Goal: Transaction & Acquisition: Purchase product/service

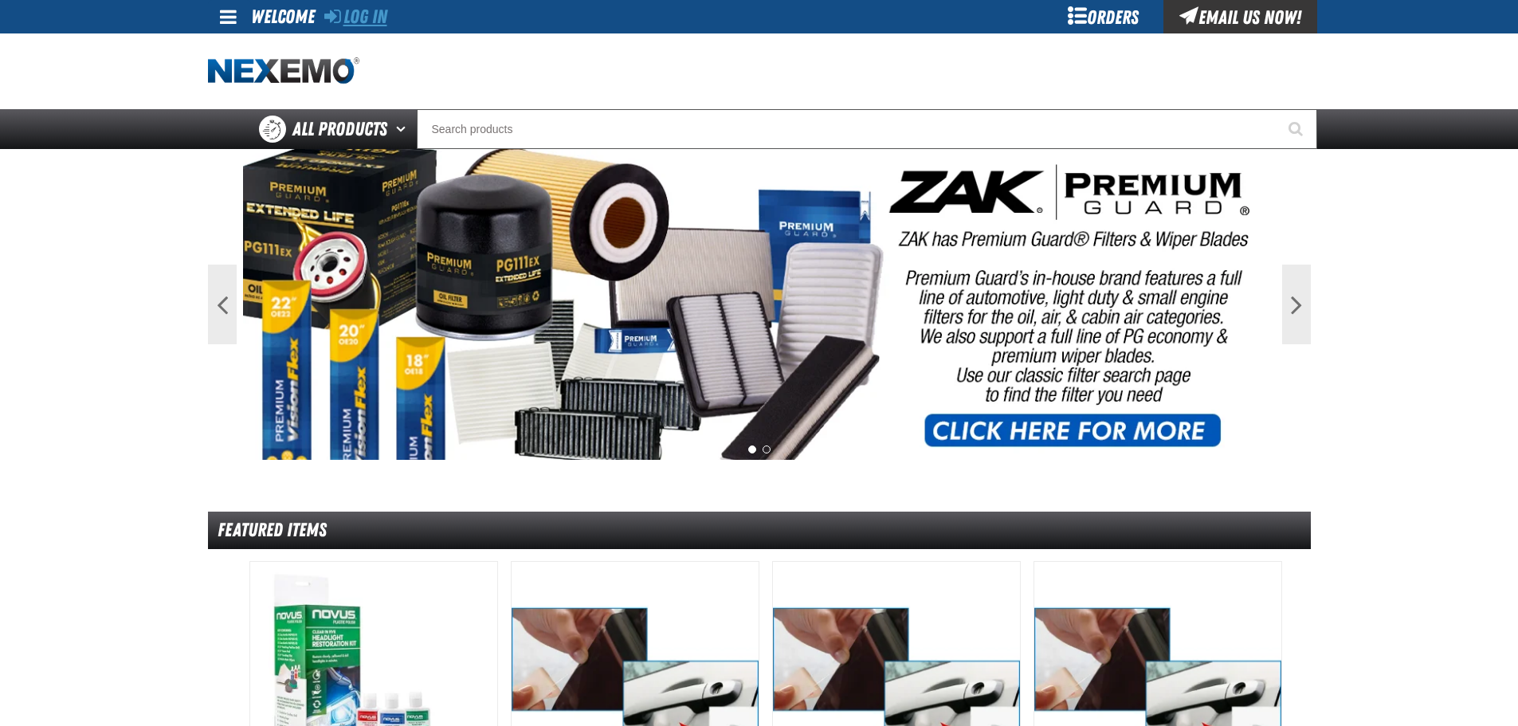
click at [365, 14] on link "Log In" at bounding box center [355, 17] width 63 height 22
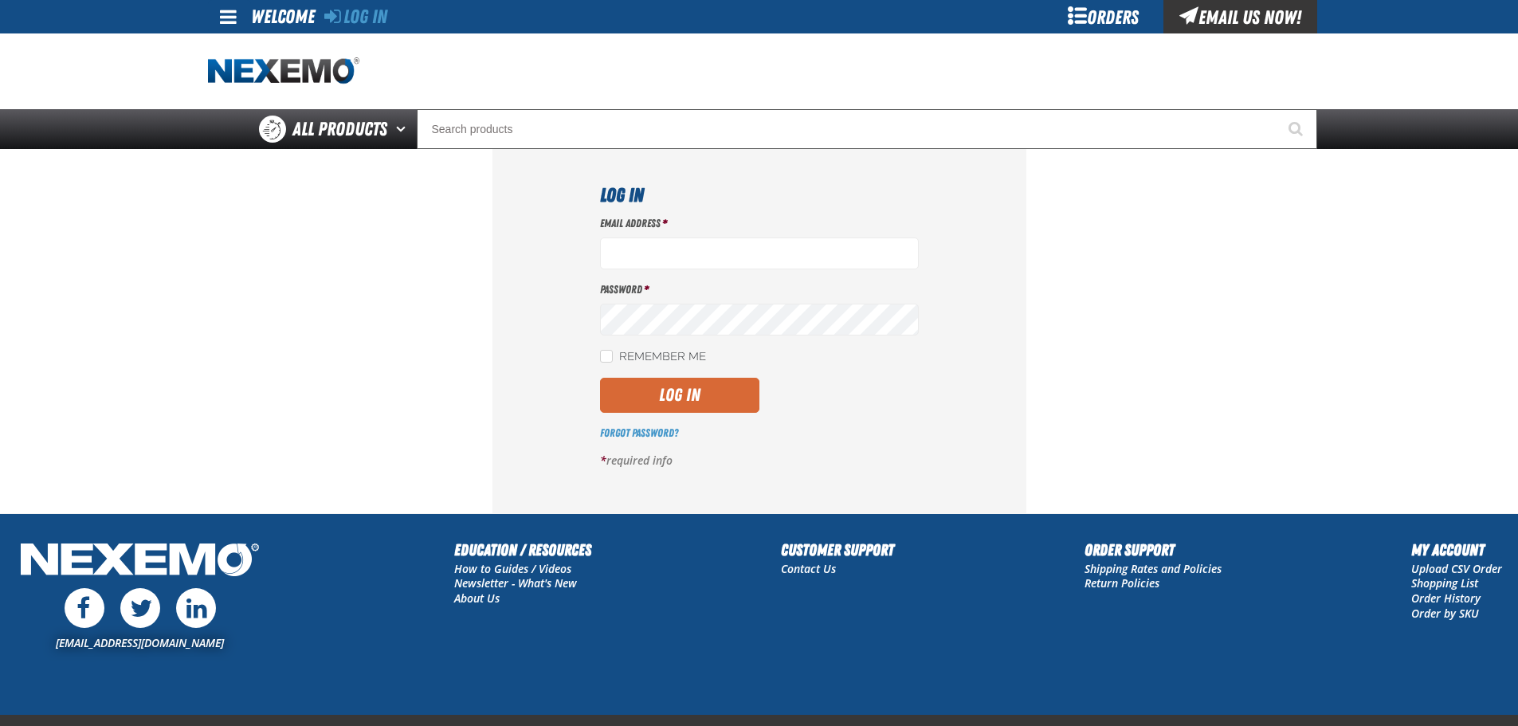
type input "[EMAIL_ADDRESS][DOMAIN_NAME]"
click at [663, 398] on button "Log In" at bounding box center [679, 395] width 159 height 35
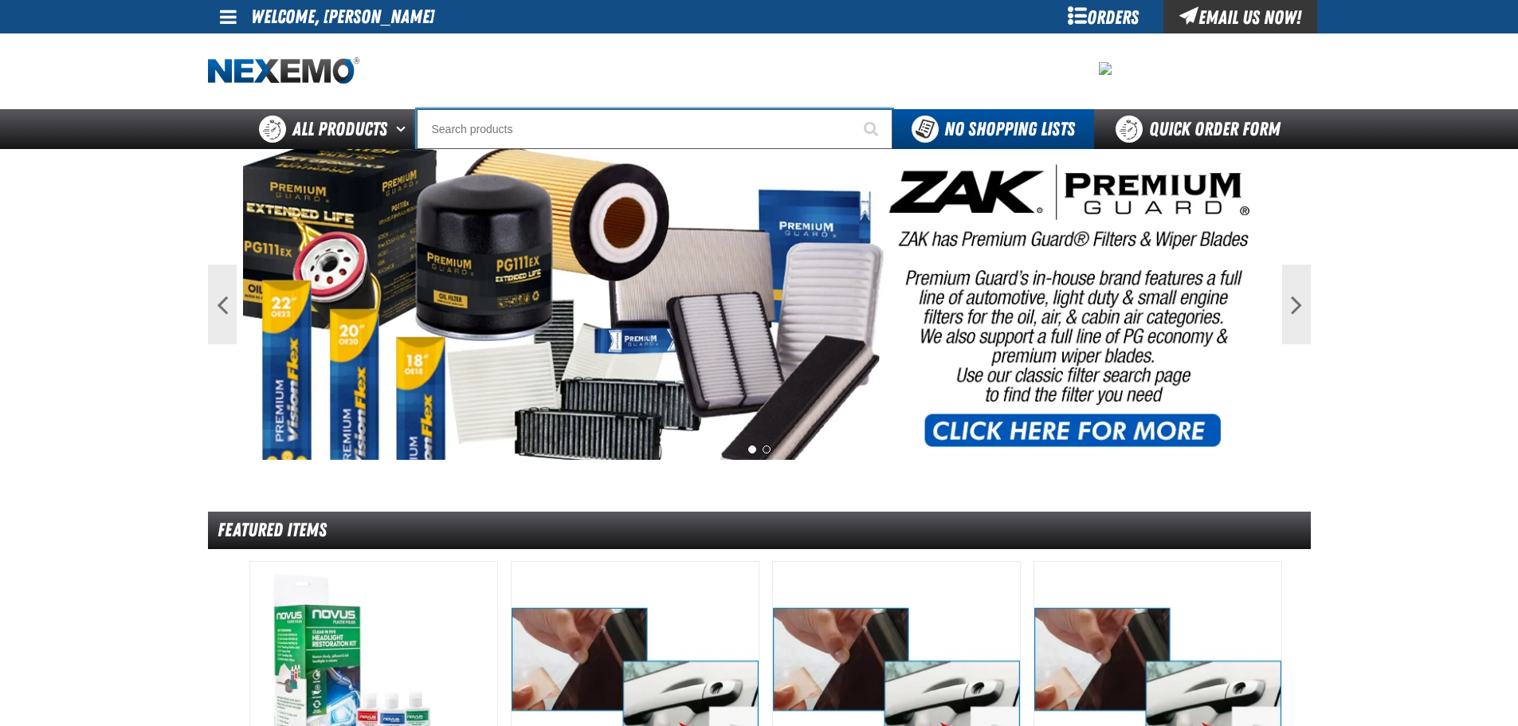
click at [468, 122] on input "Search" at bounding box center [655, 129] width 476 height 40
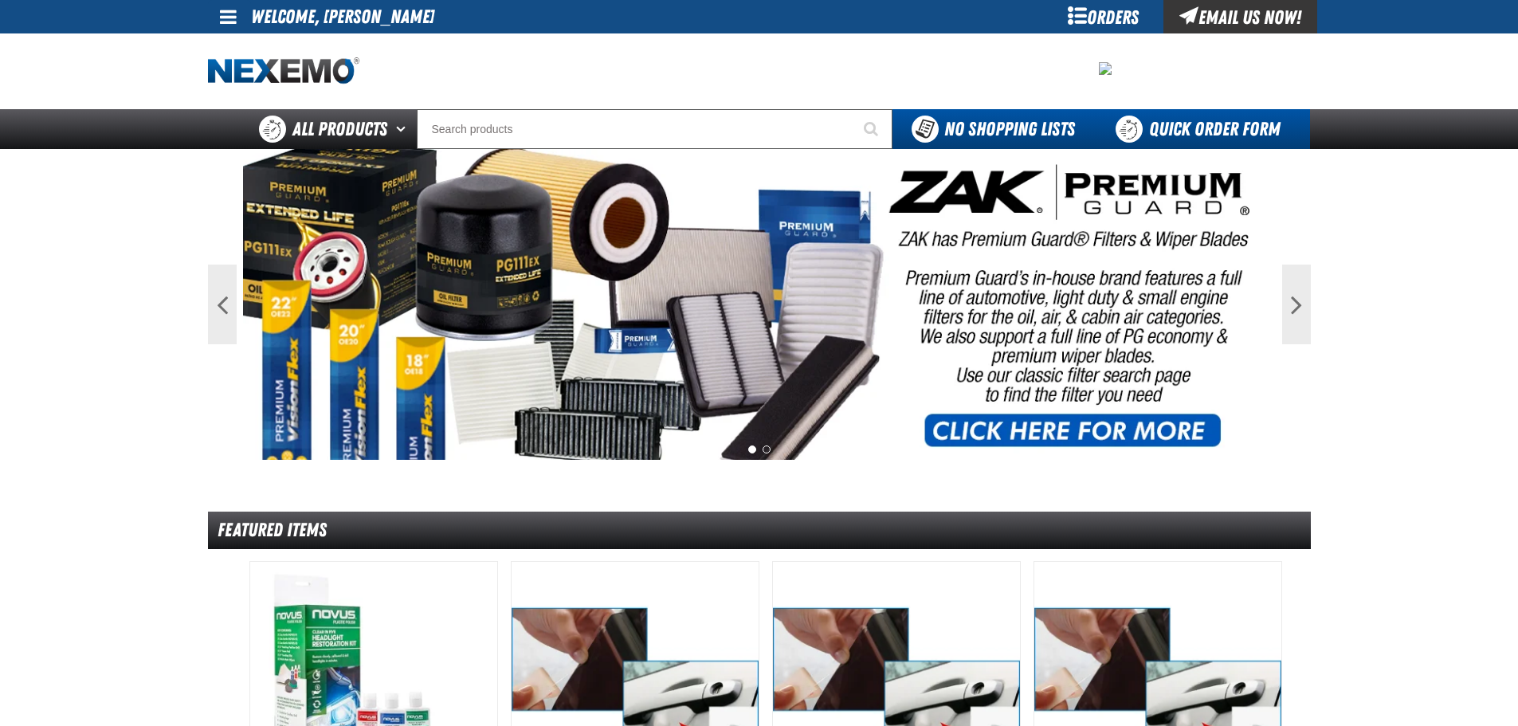
click at [1211, 127] on link "Quick Order Form" at bounding box center [1202, 129] width 216 height 40
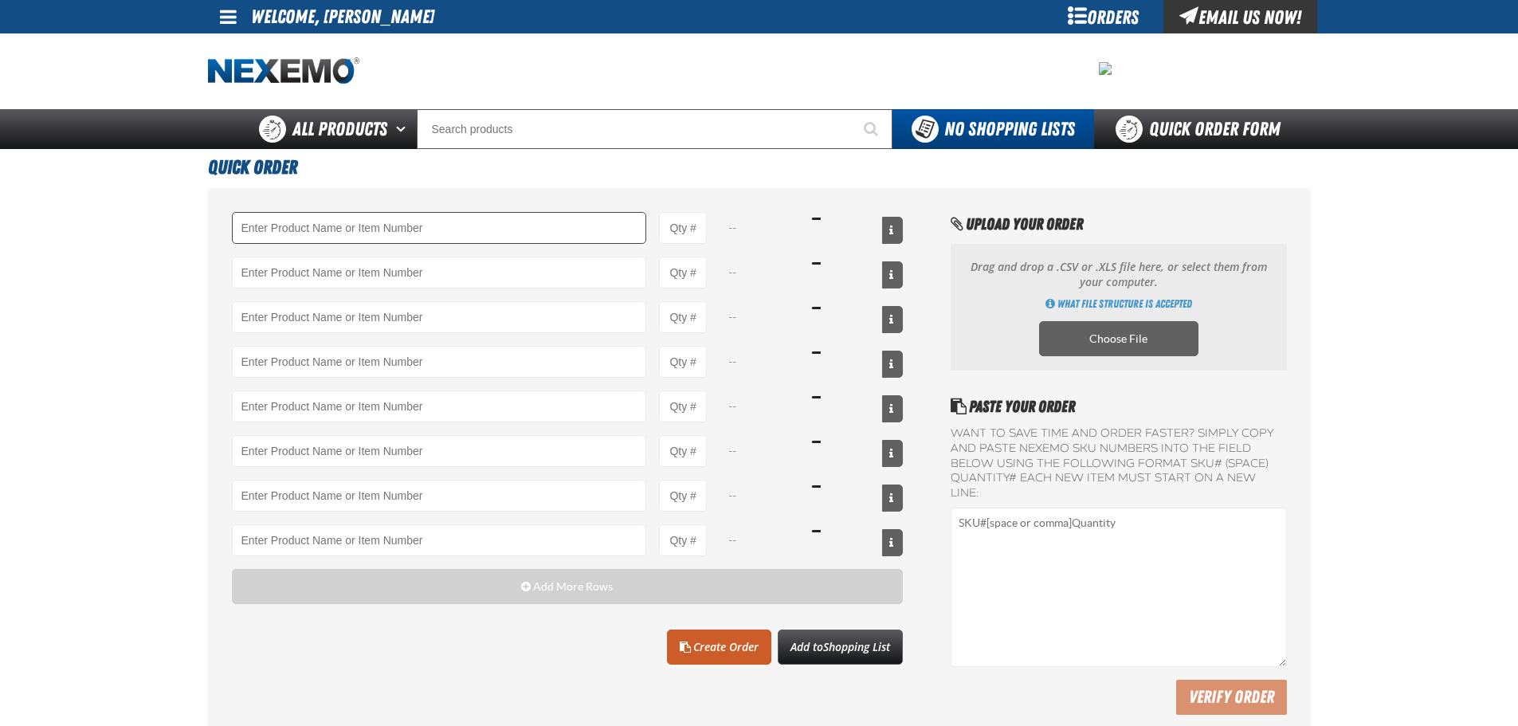
click at [347, 225] on input "Product" at bounding box center [439, 228] width 415 height 32
click at [340, 257] on link "XP-B3705PC - 5" Pink Clean Blade Cropped" at bounding box center [327, 254] width 189 height 27
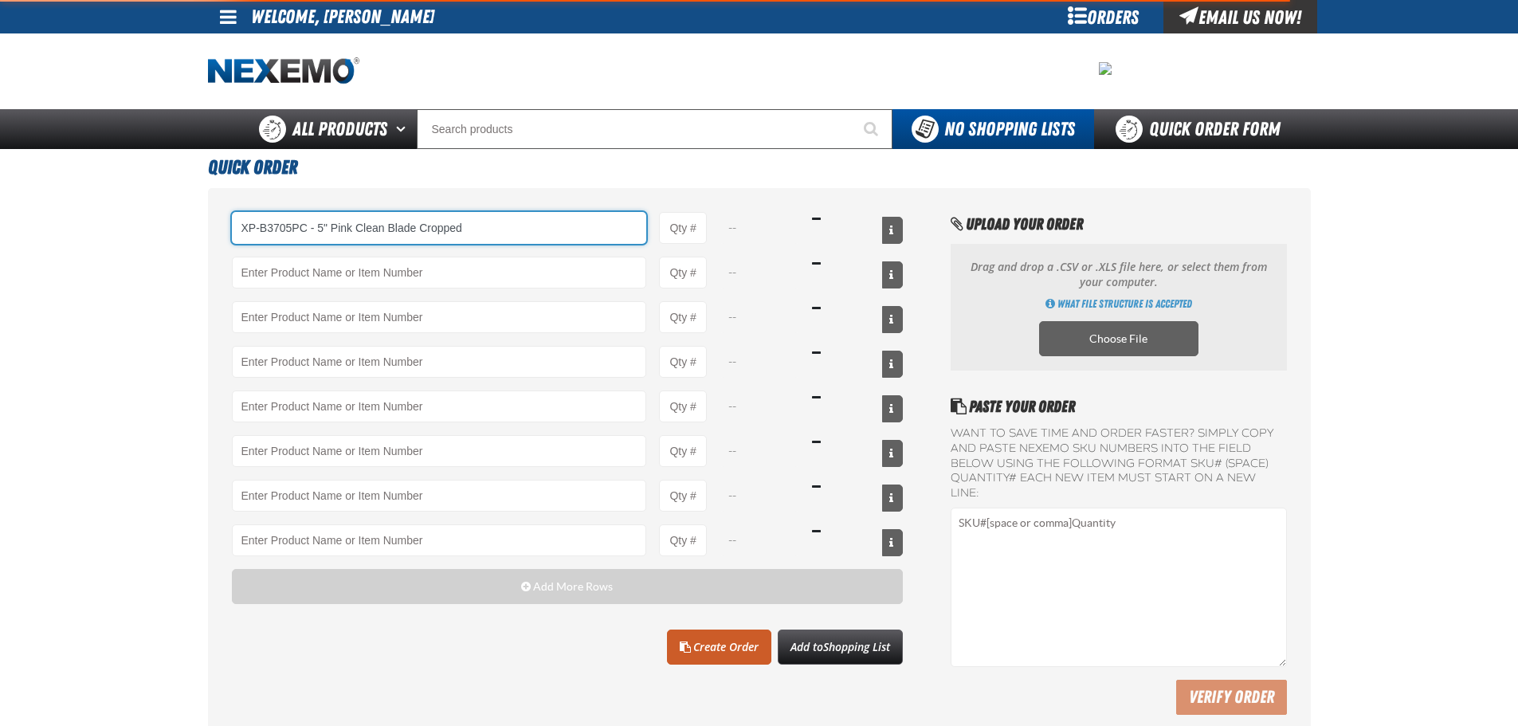
type input "XP-B3705PC - 5&quot; Pink Clean Blade Cropped"
type input "1"
select select "each"
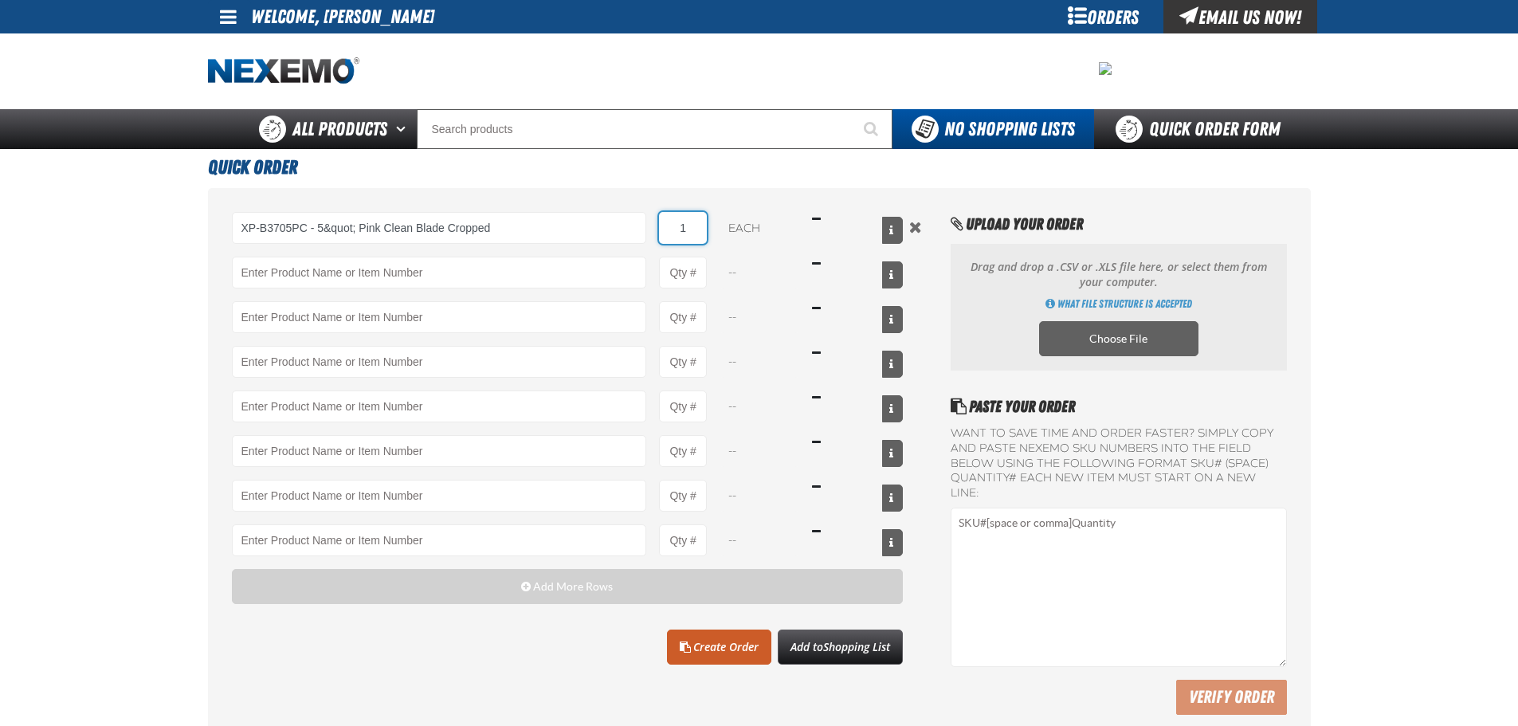
click at [696, 228] on input "1" at bounding box center [683, 228] width 48 height 32
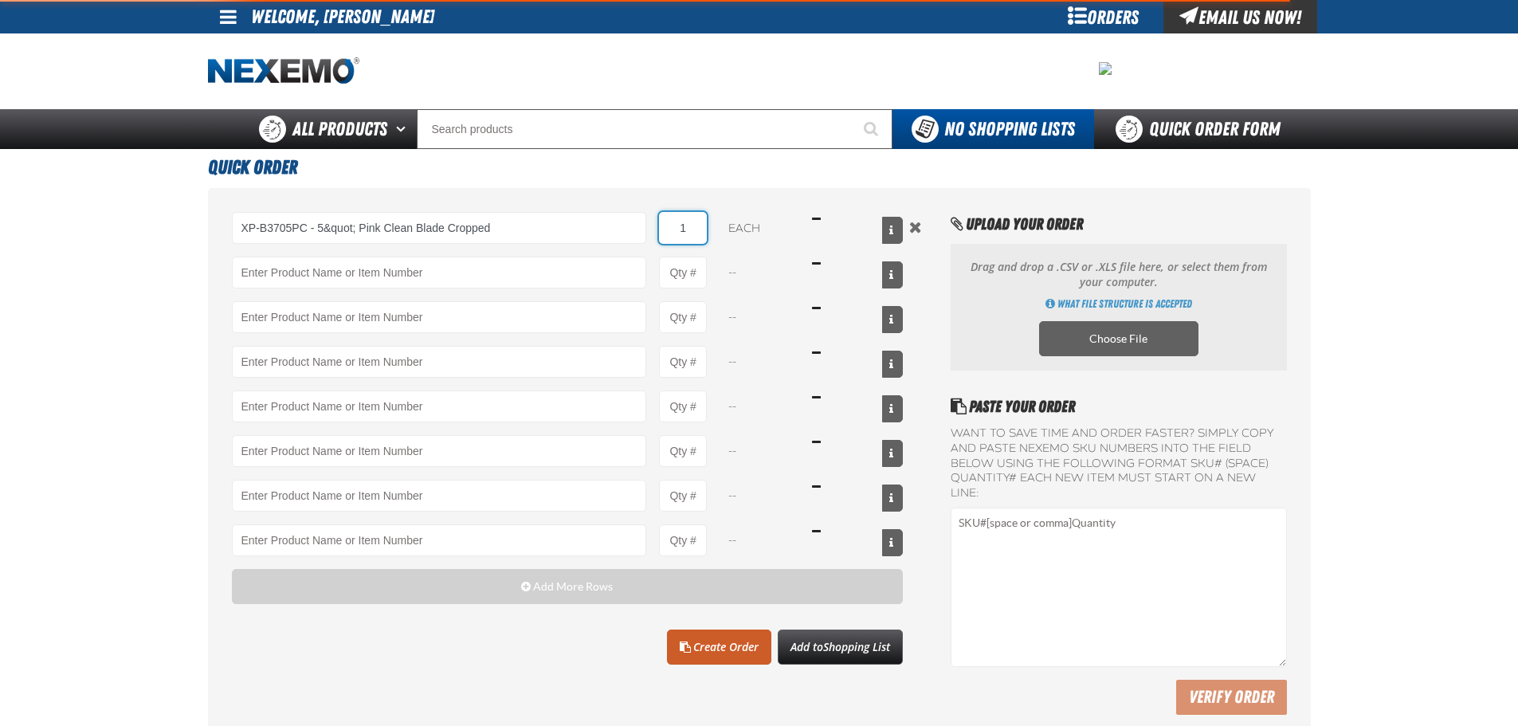
type input "XP-B3705PC - 5&quot; Pink Clean Blade Cropped"
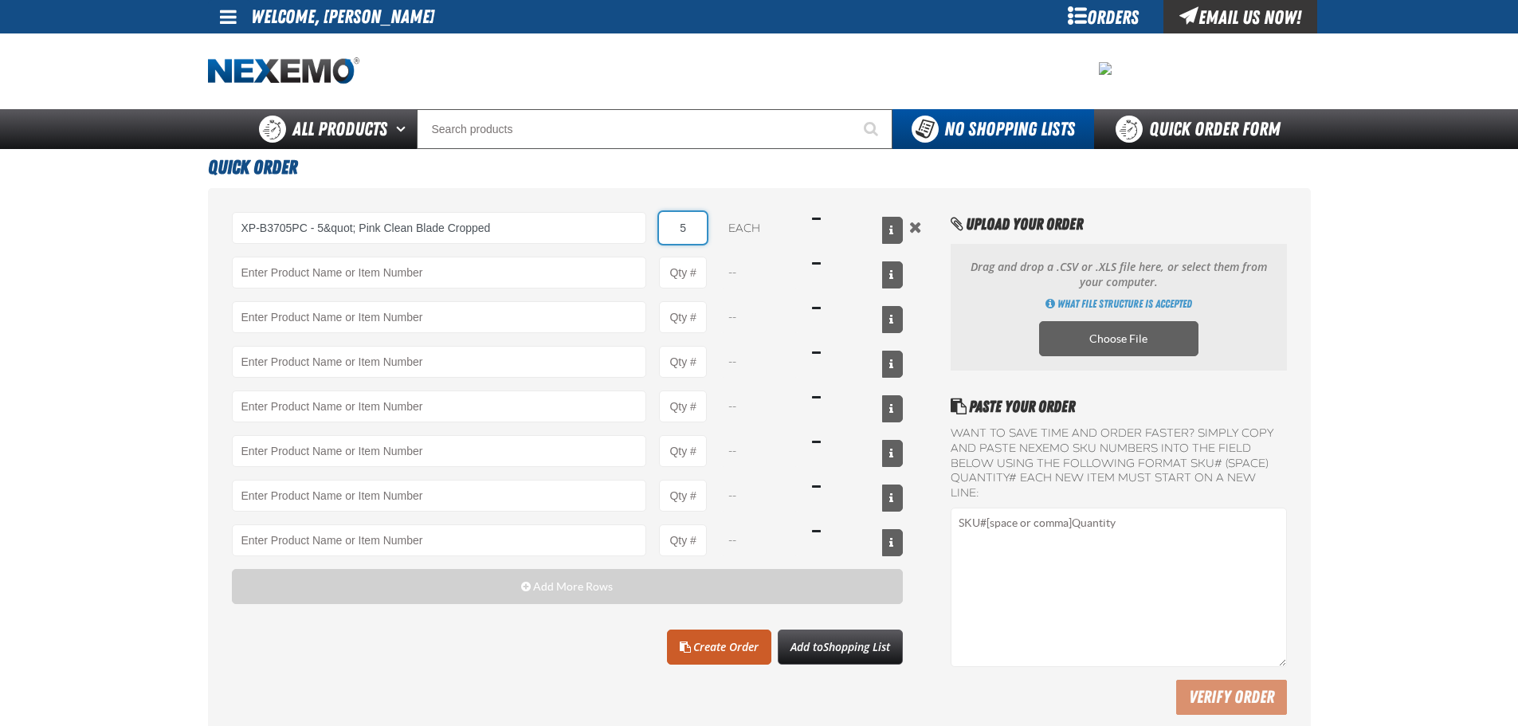
type input "5"
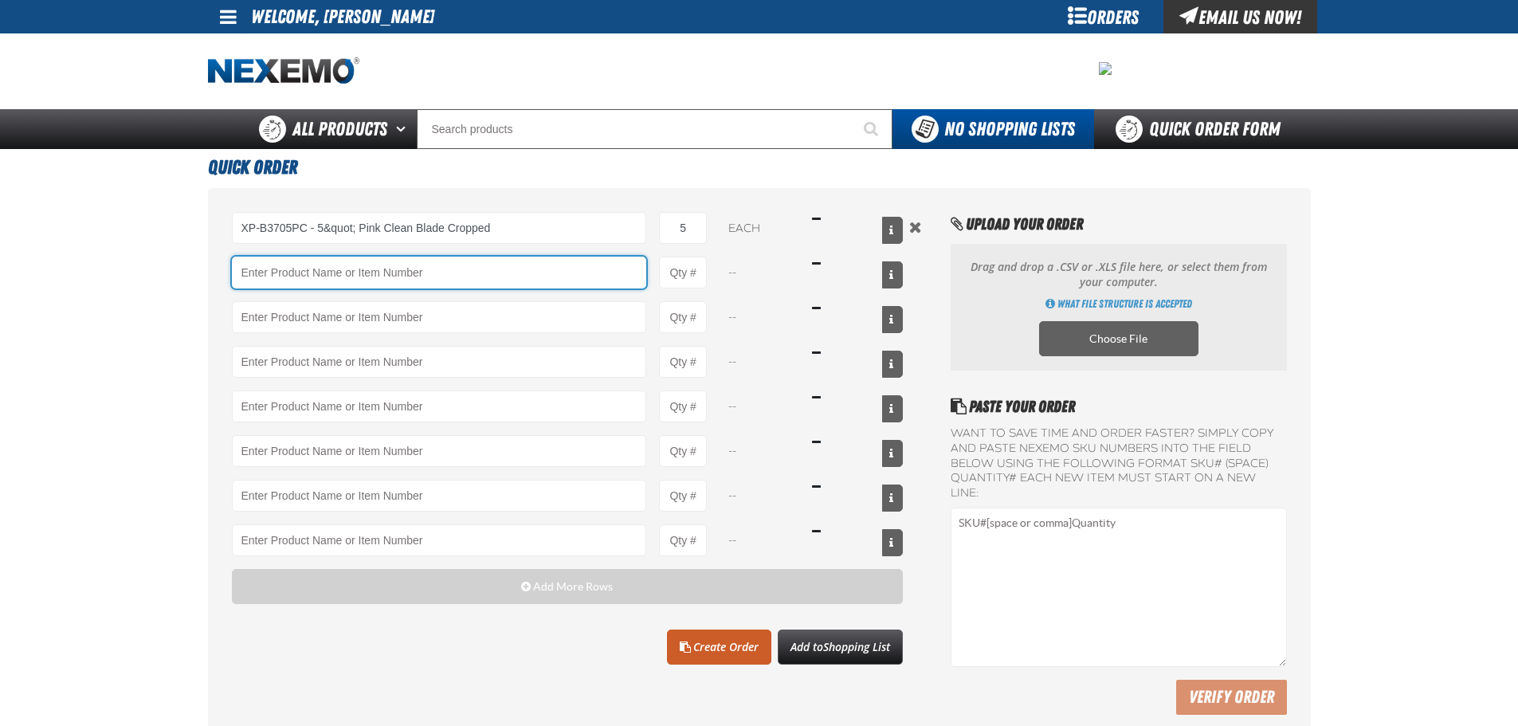
click at [478, 266] on input "Product" at bounding box center [439, 273] width 415 height 32
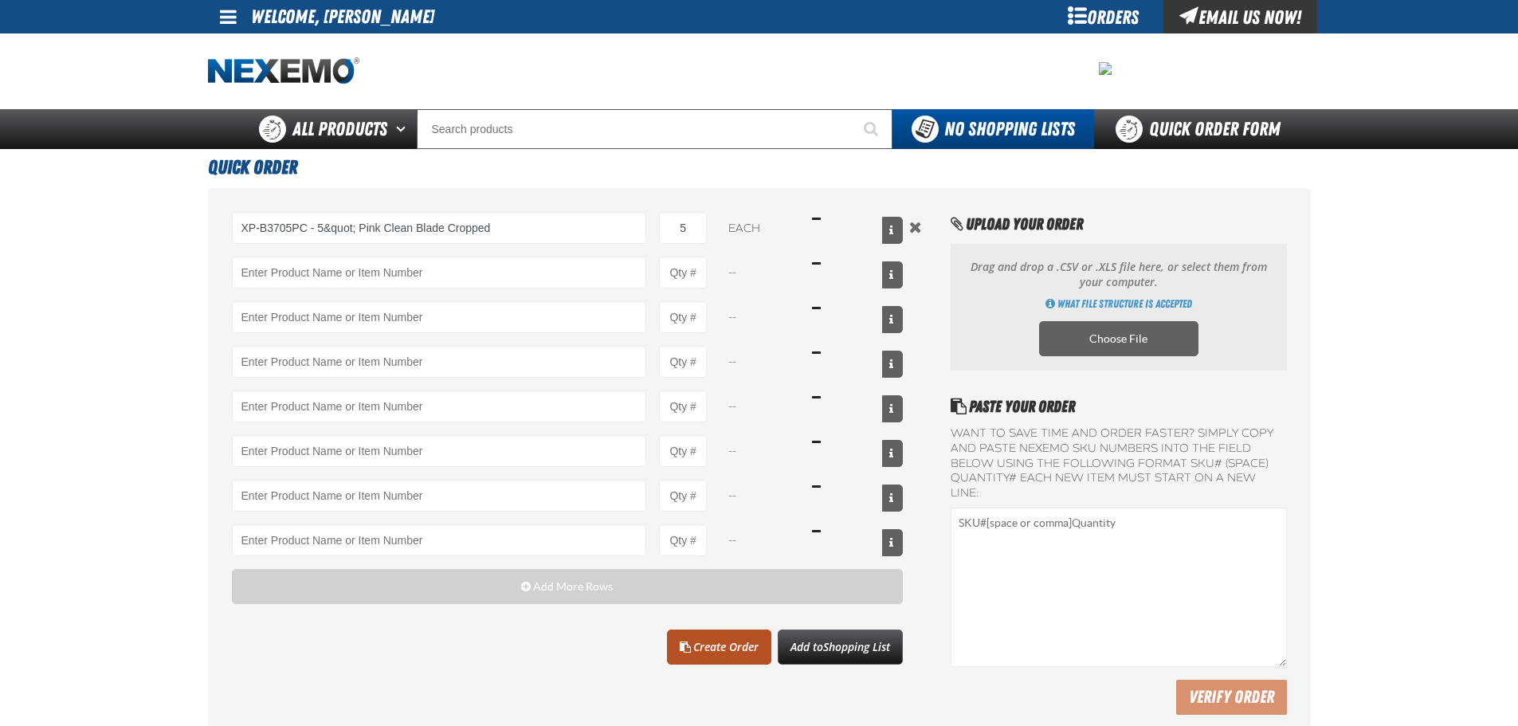
click at [715, 647] on link "Create Order" at bounding box center [719, 646] width 104 height 35
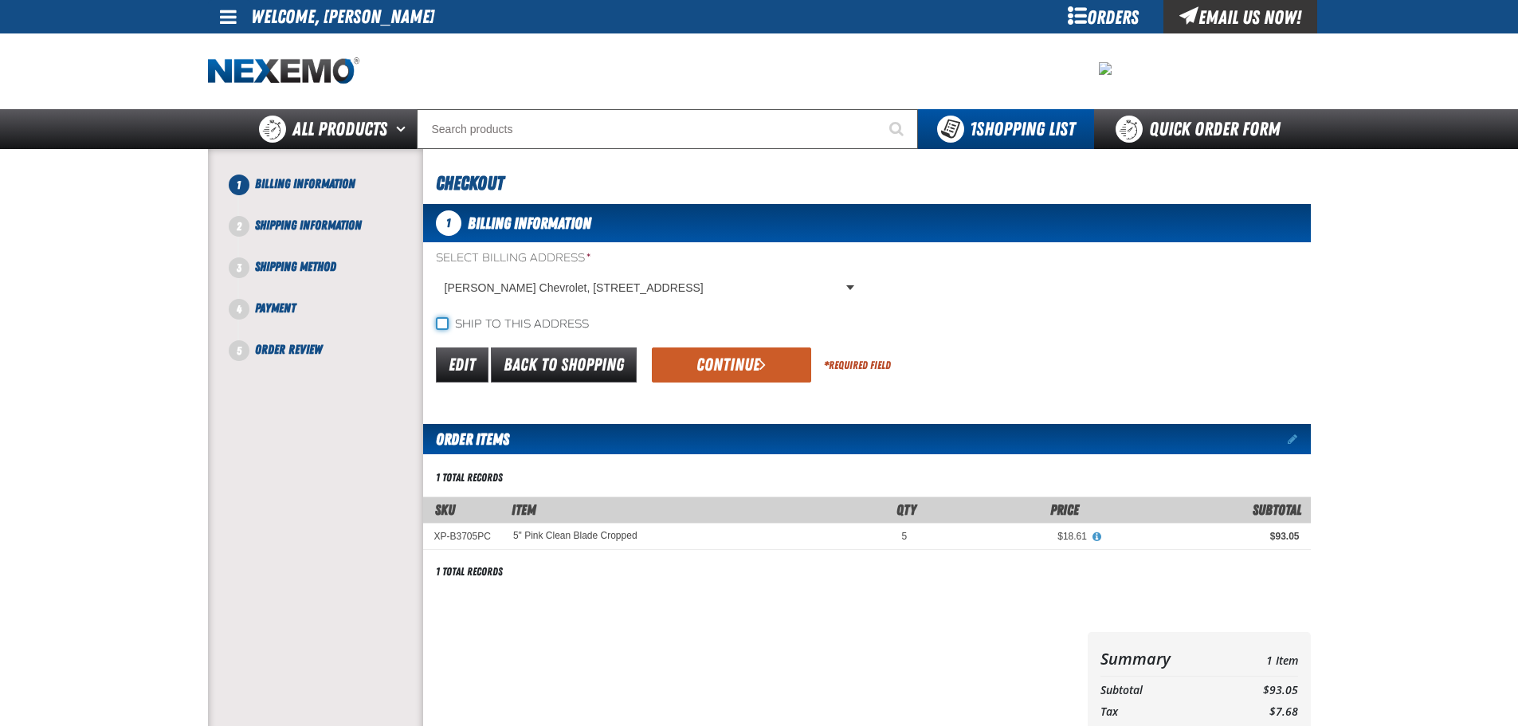
click at [444, 323] on input "Ship to this address" at bounding box center [442, 323] width 13 height 13
checkbox input "true"
click at [745, 369] on button "Continue" at bounding box center [731, 364] width 159 height 35
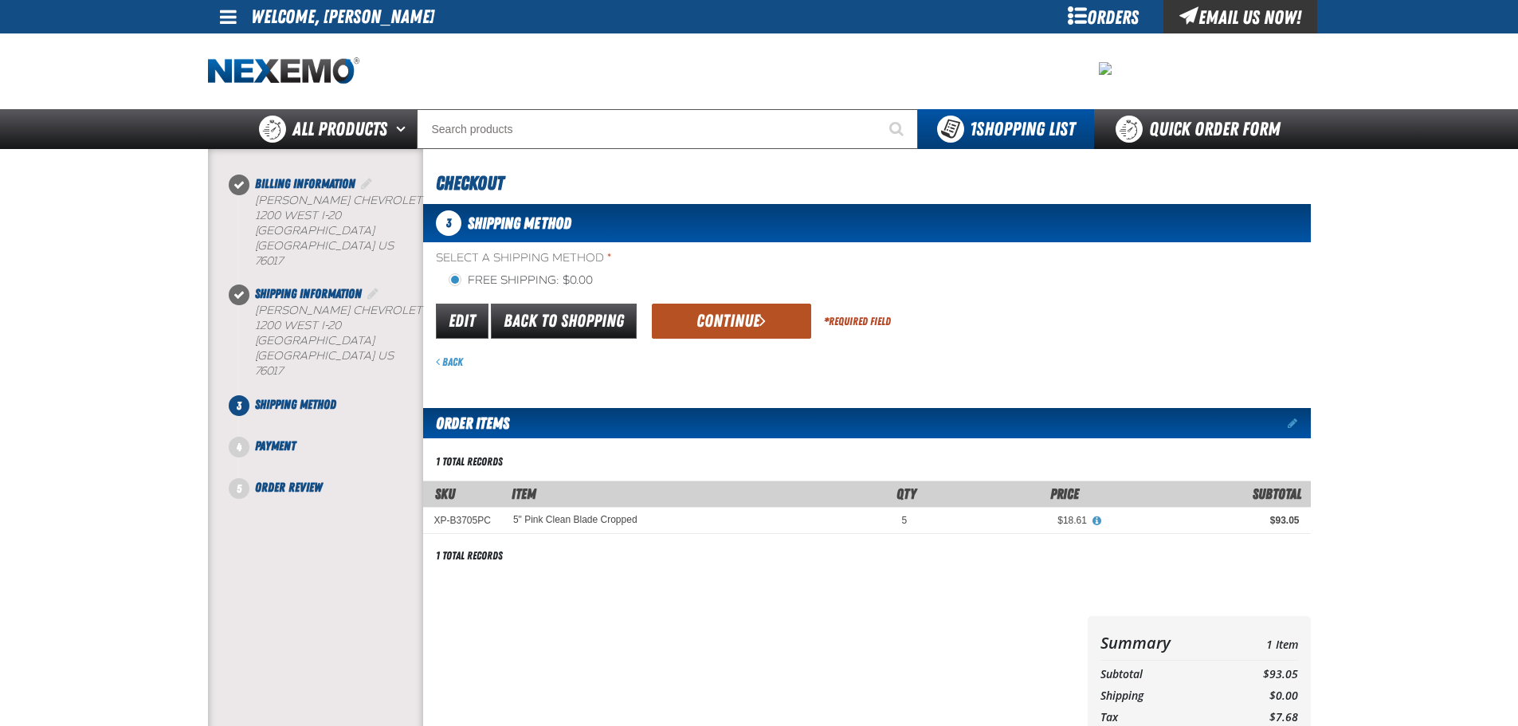
click at [727, 321] on button "Continue" at bounding box center [731, 321] width 159 height 35
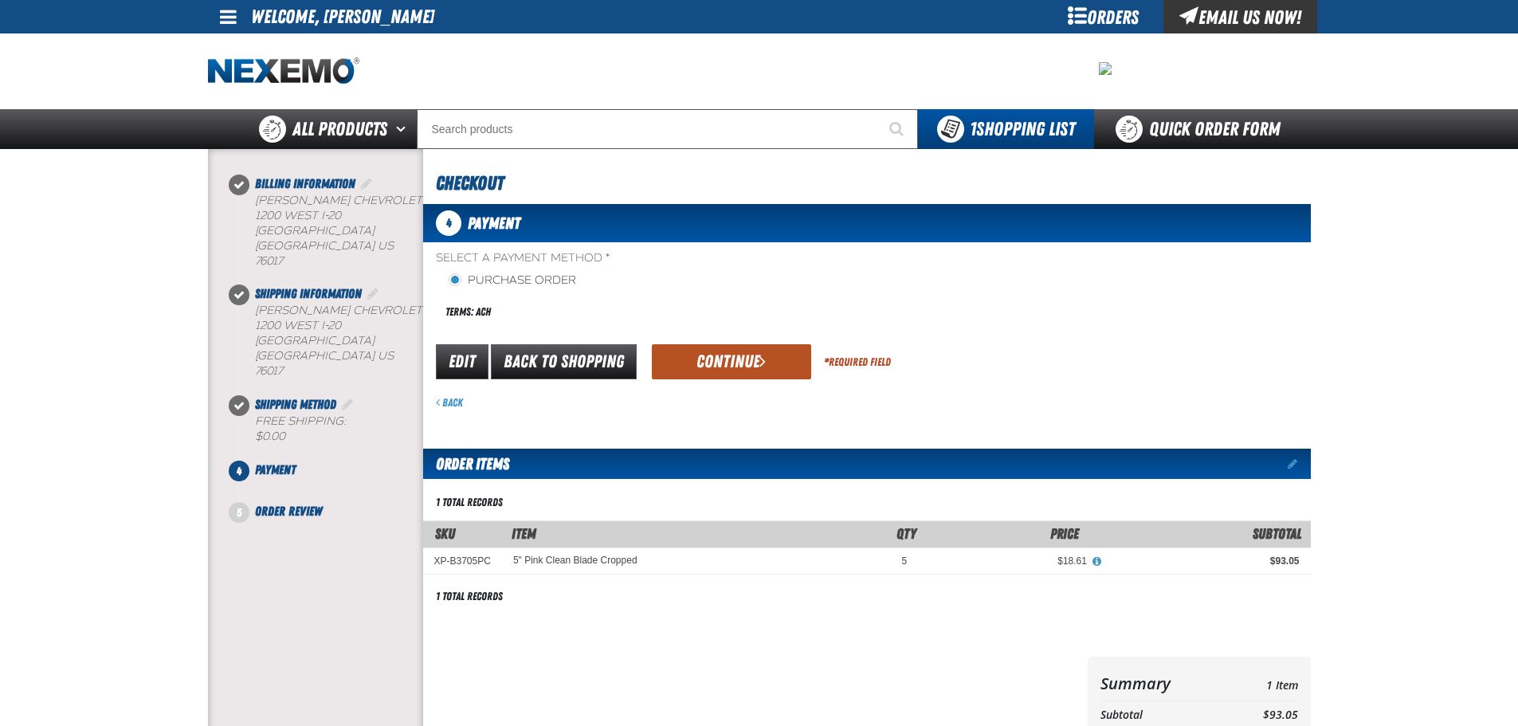
click at [721, 364] on button "Continue" at bounding box center [731, 361] width 159 height 35
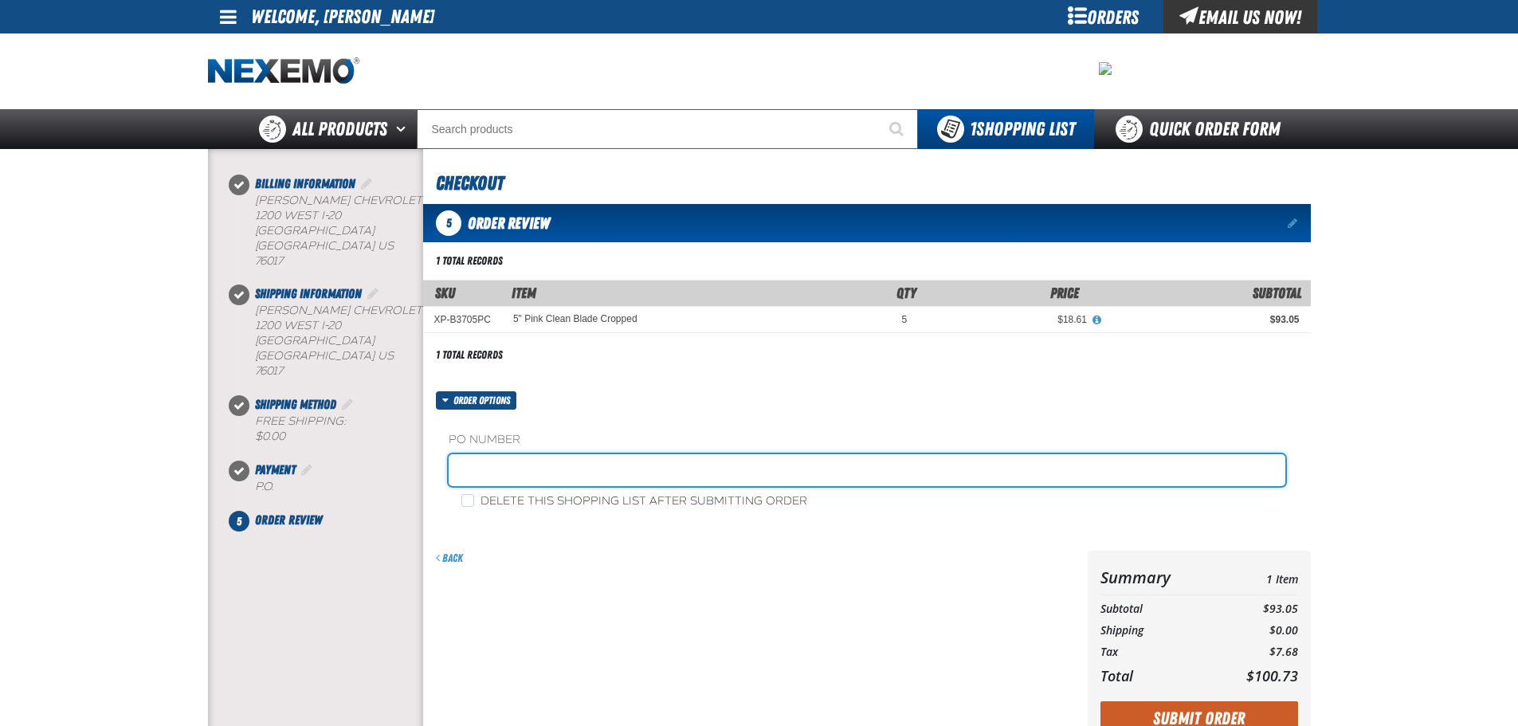
click at [506, 468] on input "text" at bounding box center [867, 470] width 837 height 32
type input "BRANDON"
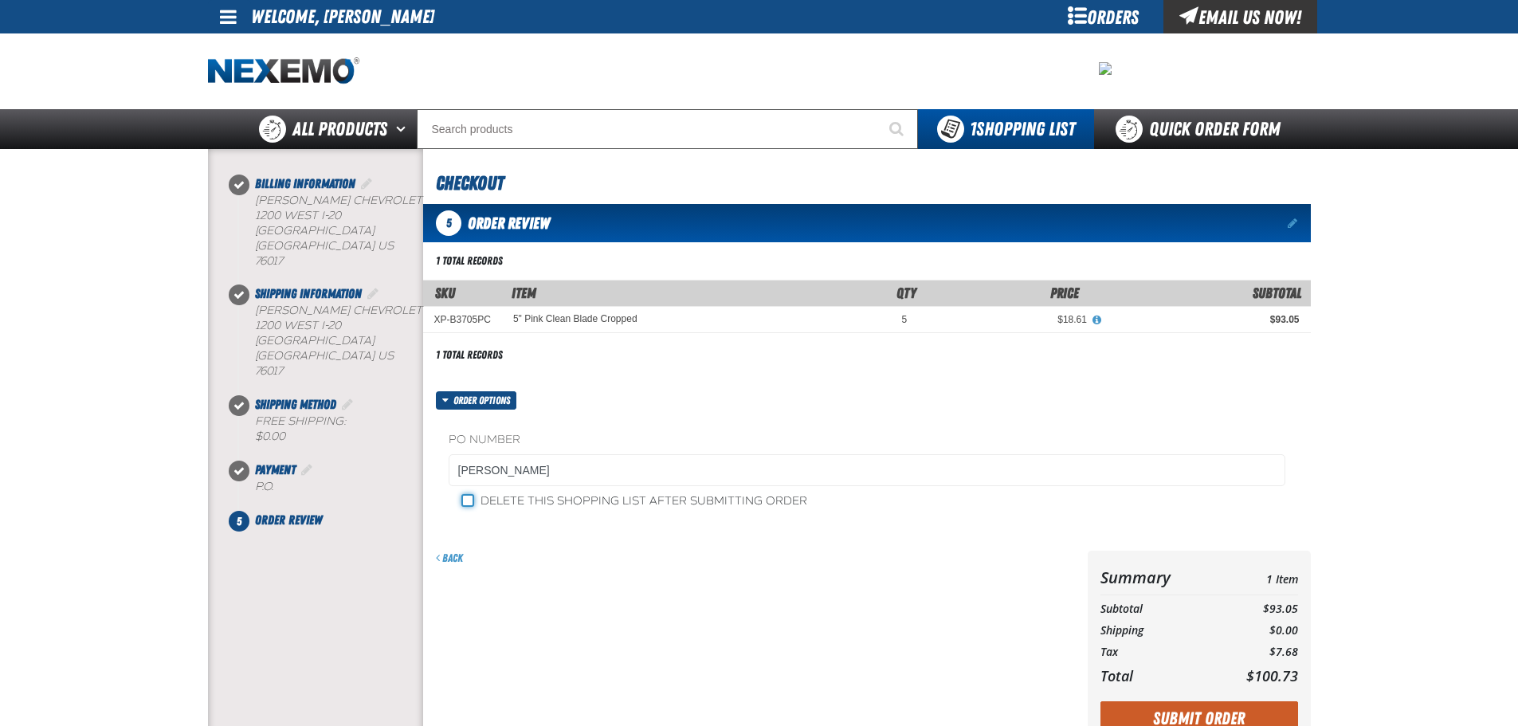
click at [464, 500] on input "Delete this shopping list after submitting order" at bounding box center [467, 500] width 13 height 13
checkbox input "true"
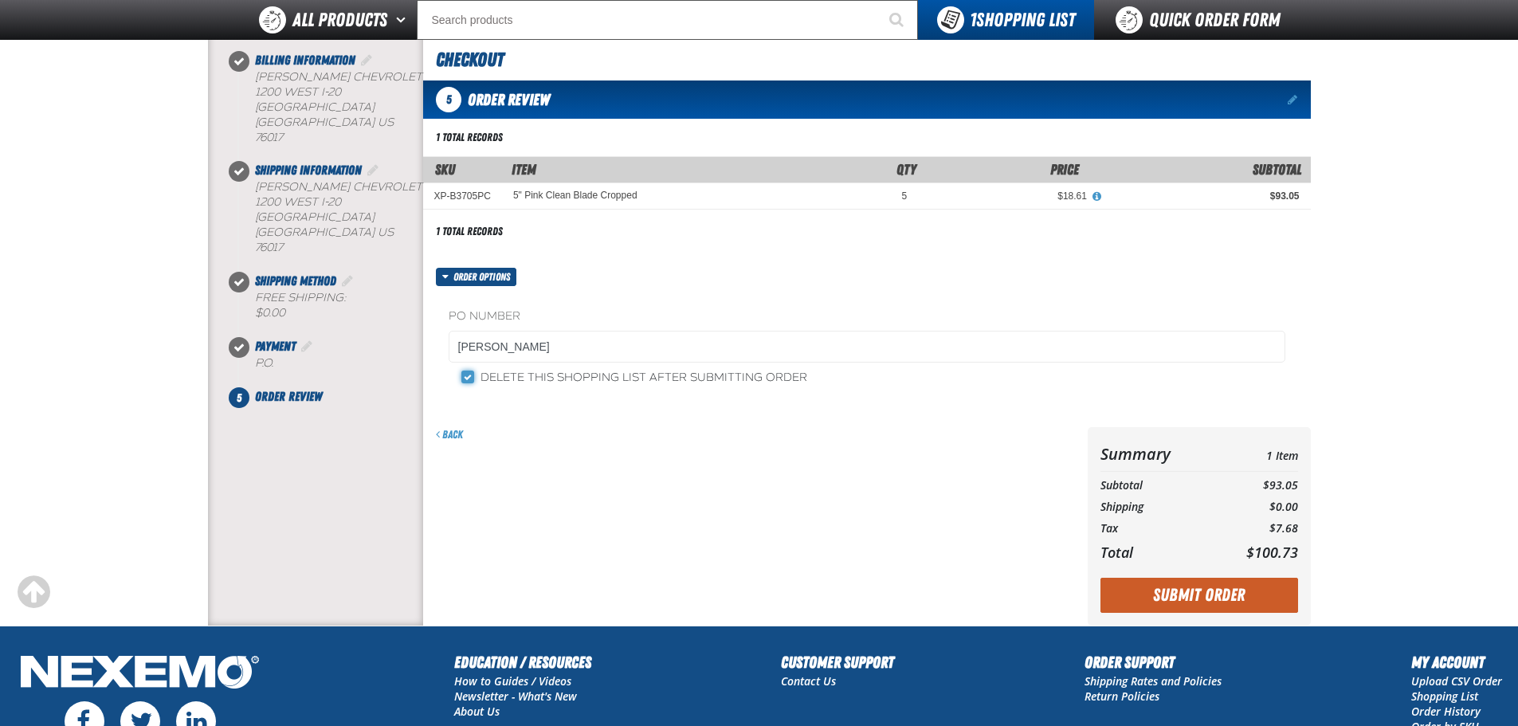
scroll to position [239, 0]
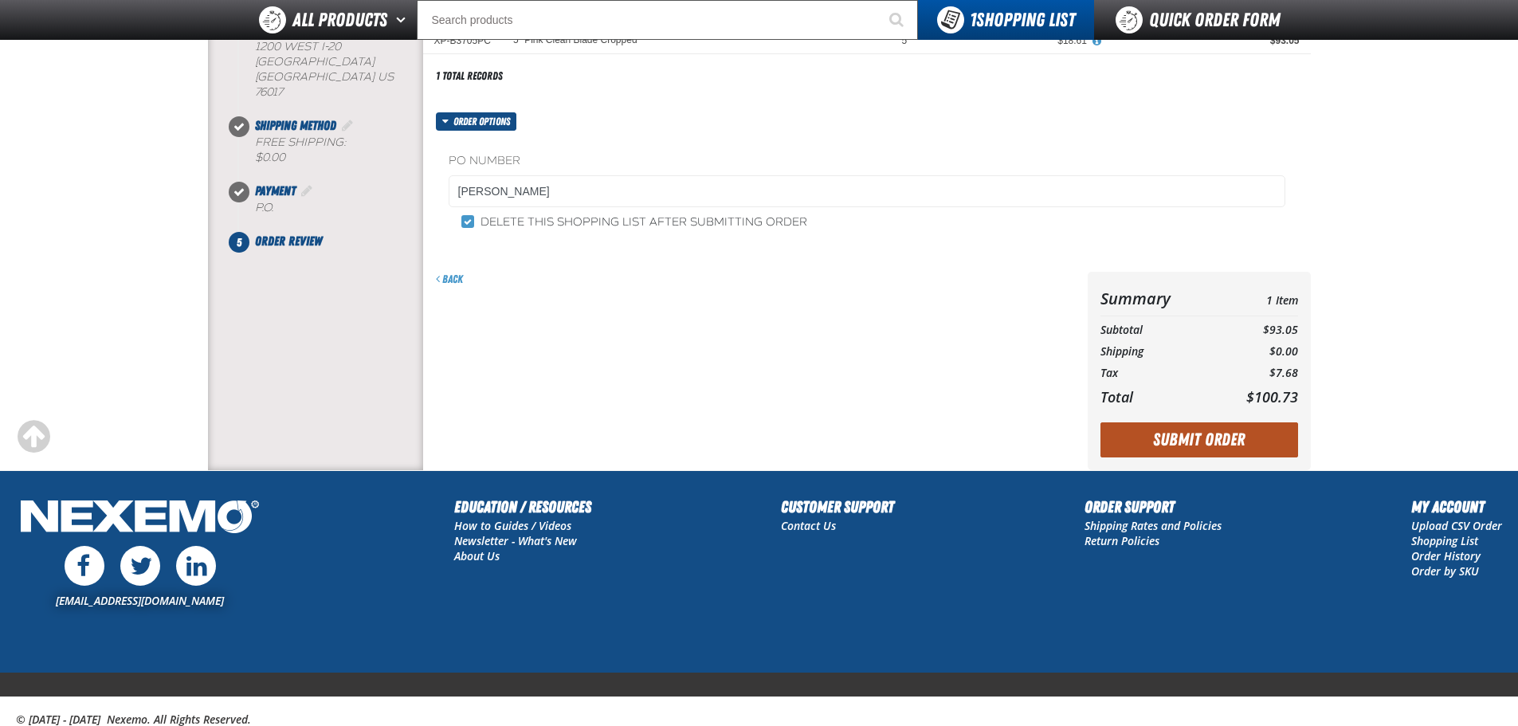
click at [1184, 441] on button "Submit Order" at bounding box center [1199, 439] width 198 height 35
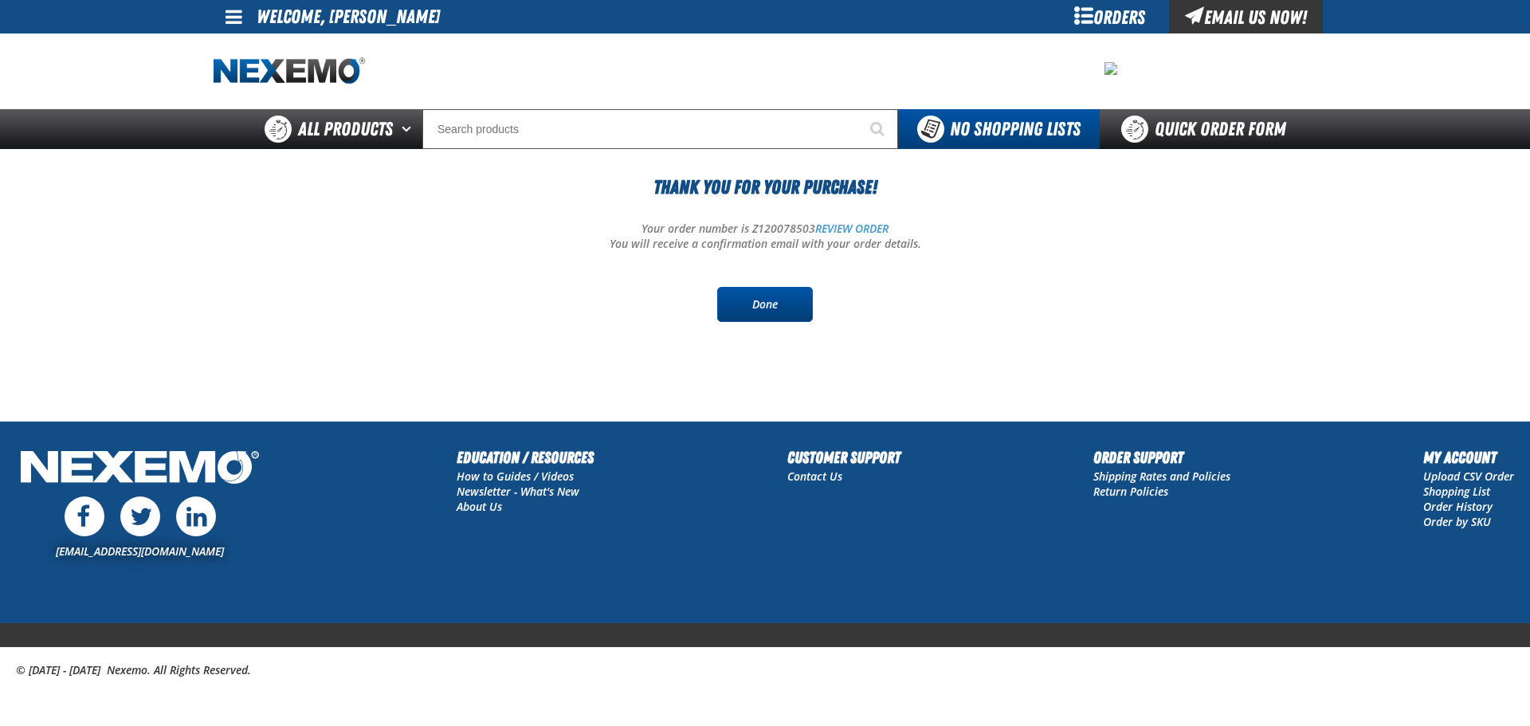
click at [769, 300] on link "Done" at bounding box center [765, 304] width 96 height 35
